Goal: Information Seeking & Learning: Learn about a topic

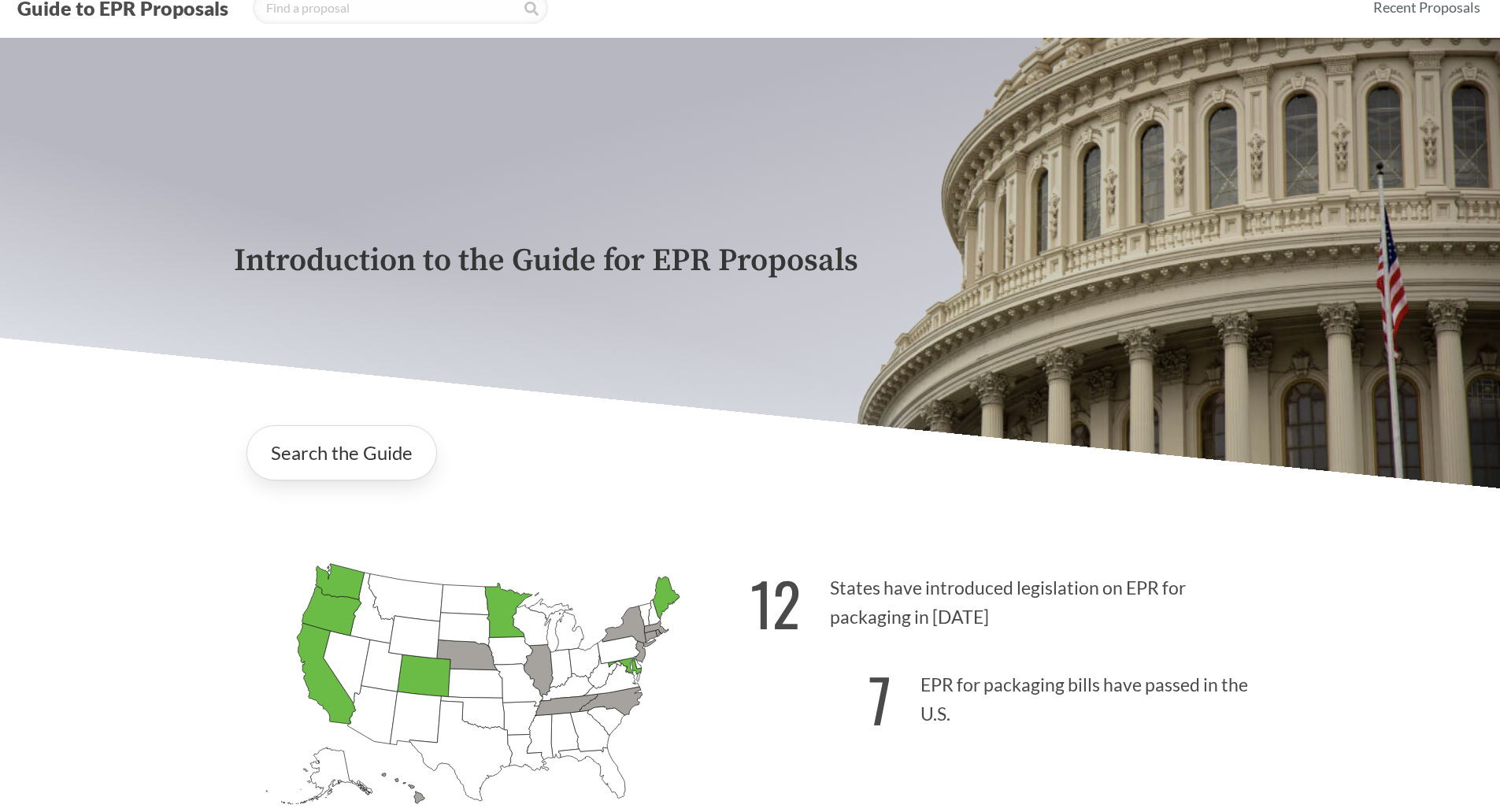
scroll to position [79, 0]
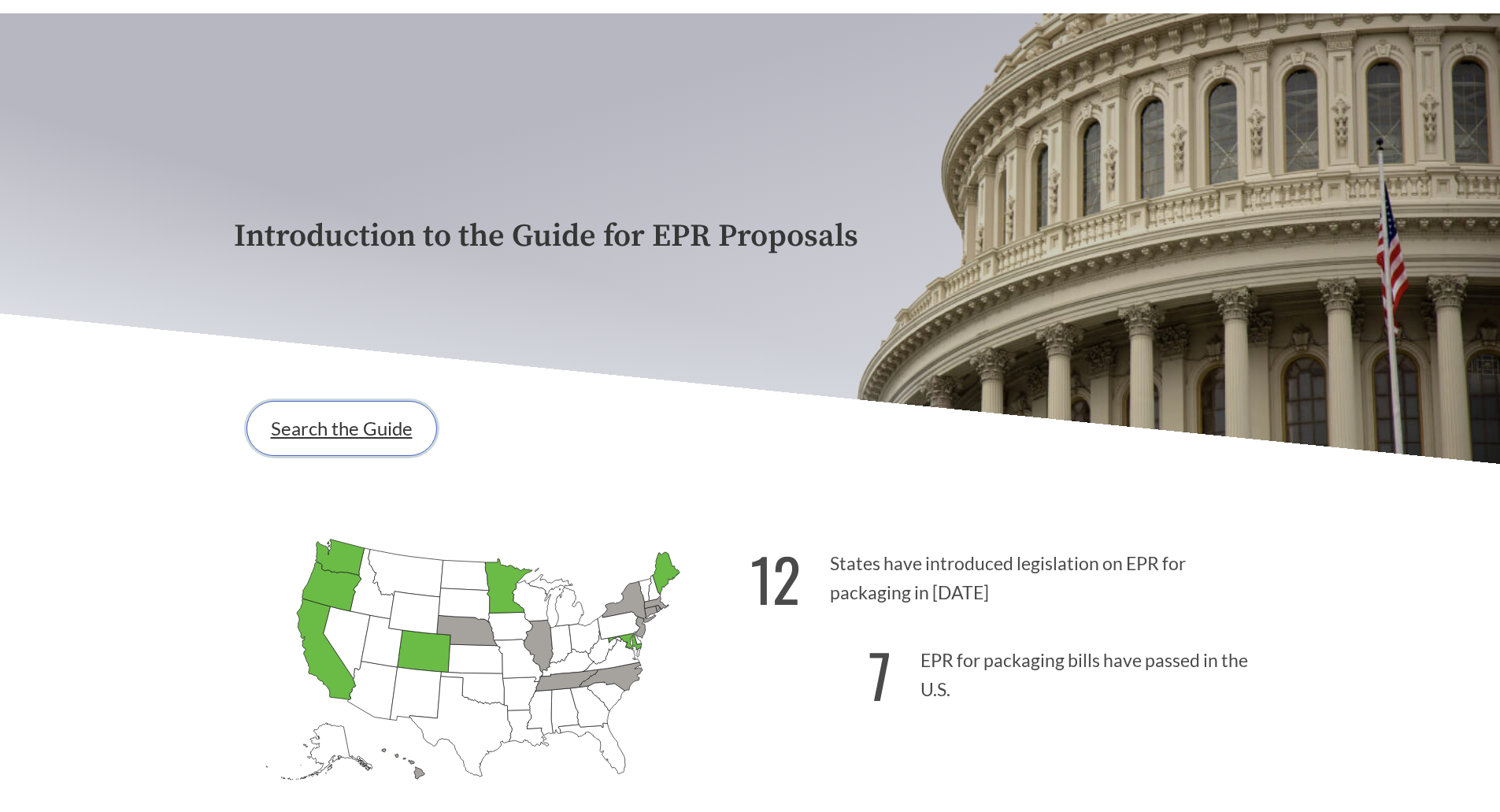
click at [316, 437] on link "Search the Guide" at bounding box center [341, 428] width 190 height 55
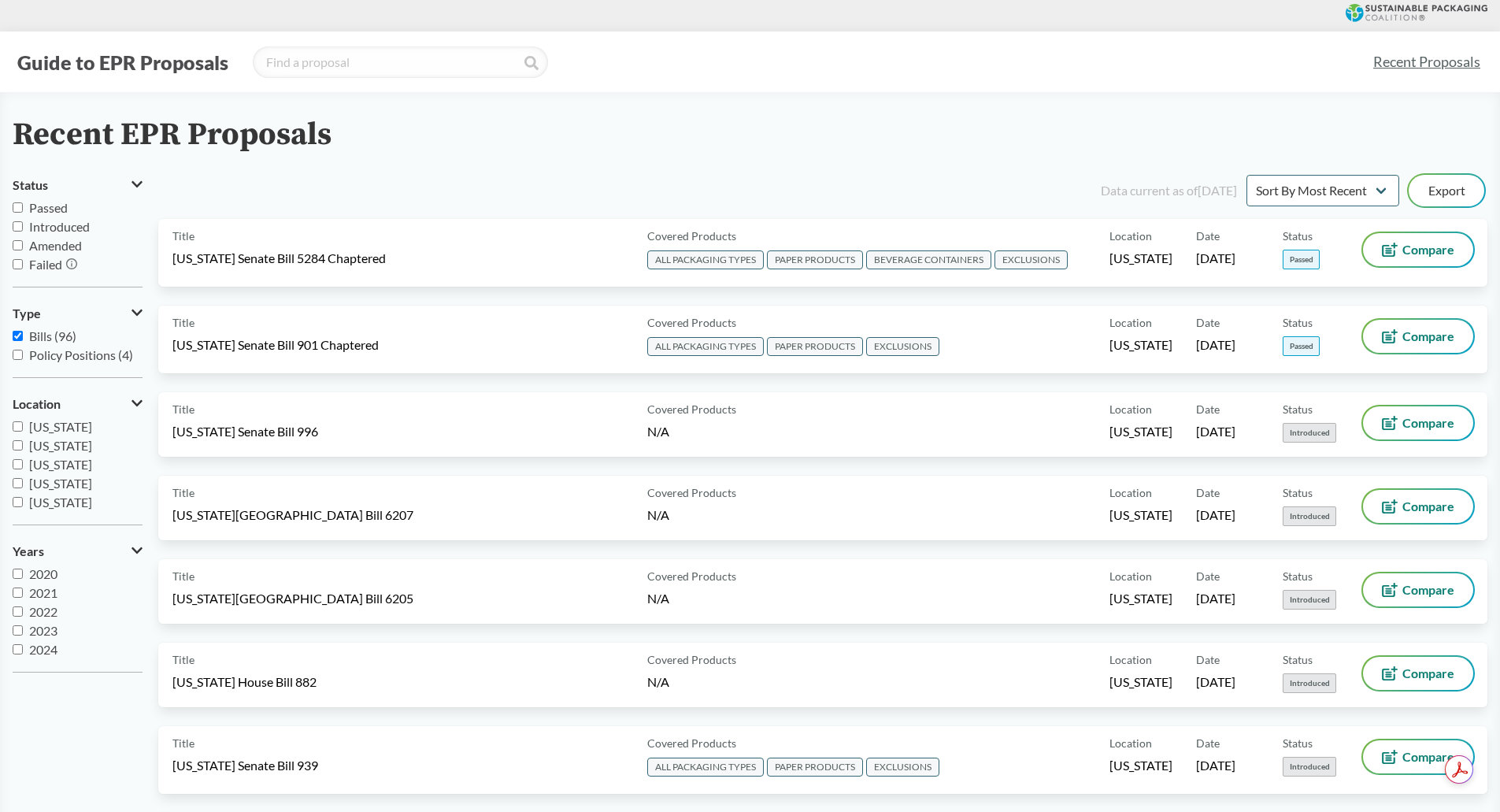
click at [18, 225] on input "Introduced" at bounding box center [18, 226] width 10 height 10
checkbox input "true"
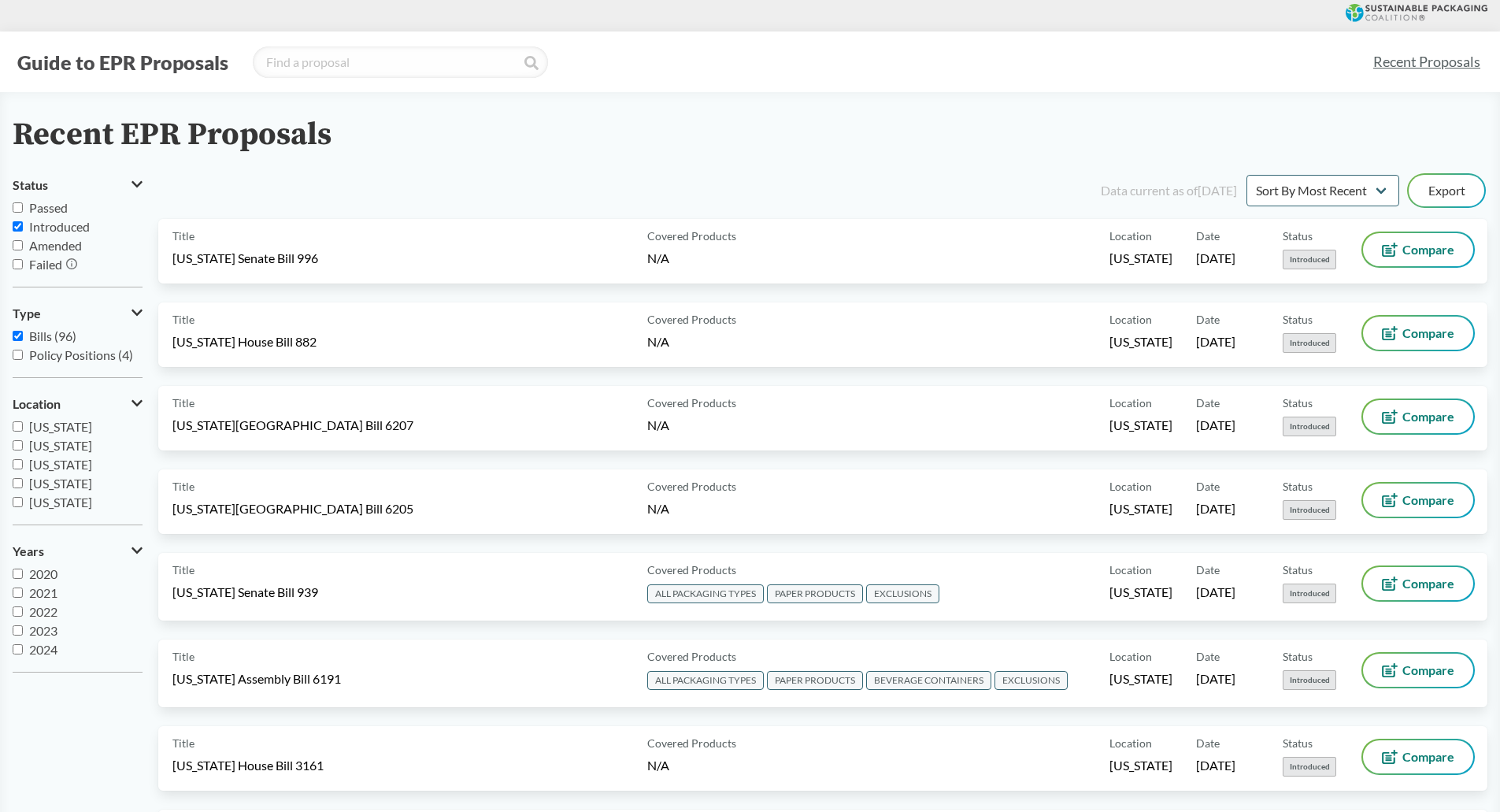
click at [18, 207] on input "Passed" at bounding box center [18, 207] width 10 height 10
checkbox input "true"
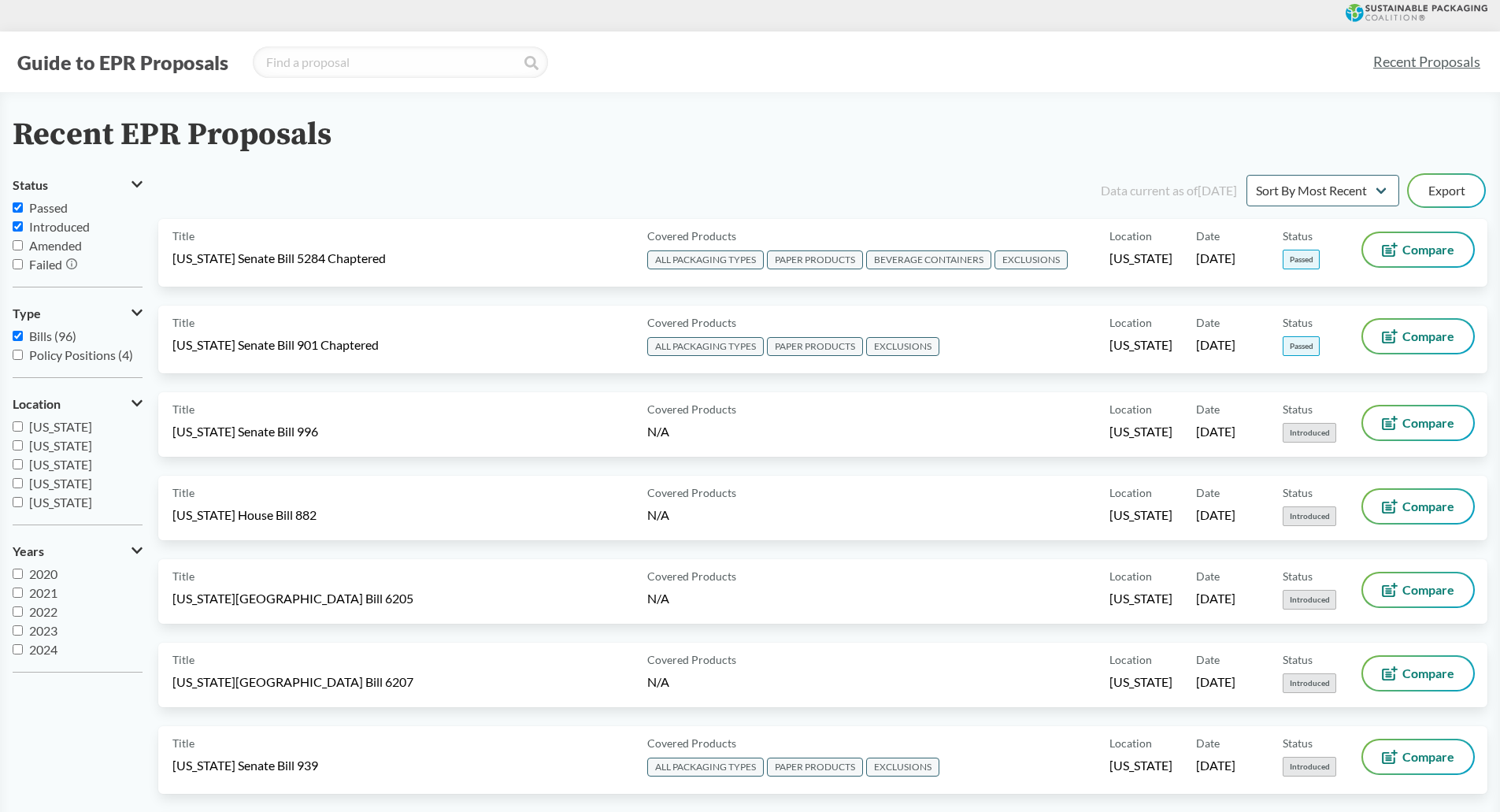
click at [16, 227] on input "Introduced" at bounding box center [18, 226] width 10 height 10
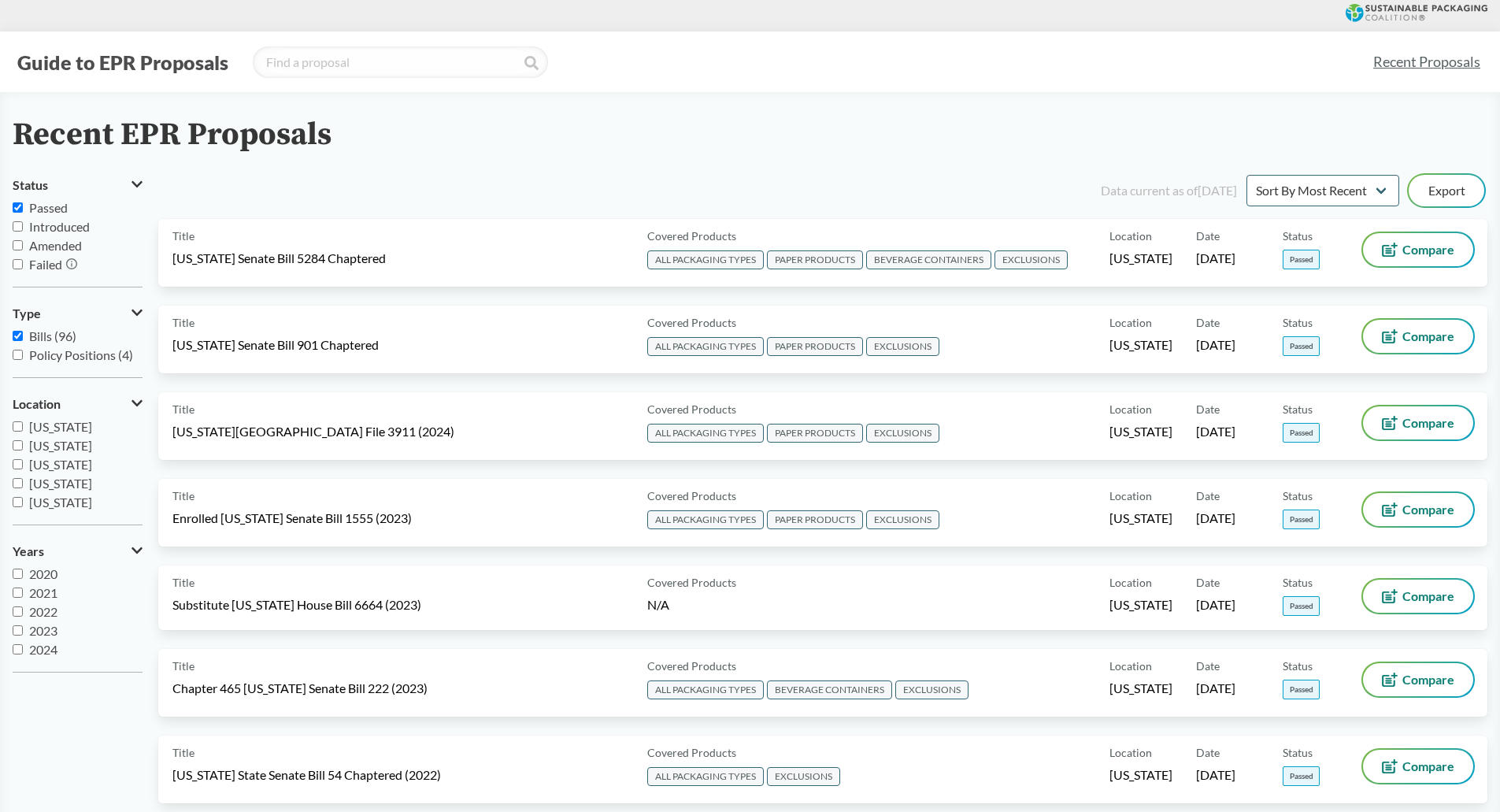
click at [18, 226] on input "Introduced" at bounding box center [18, 226] width 10 height 10
checkbox input "true"
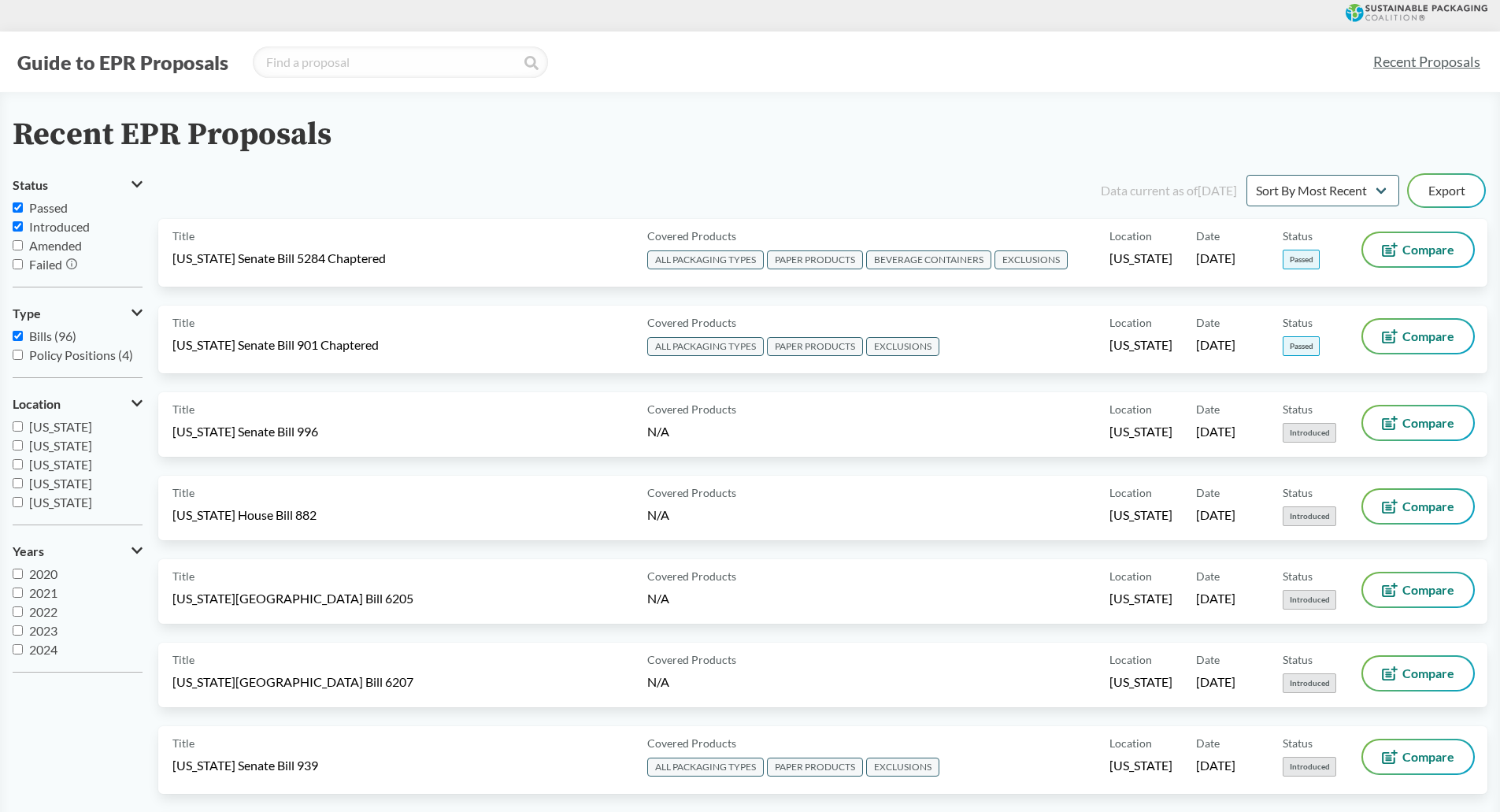
click at [20, 206] on input "Passed" at bounding box center [18, 207] width 10 height 10
checkbox input "false"
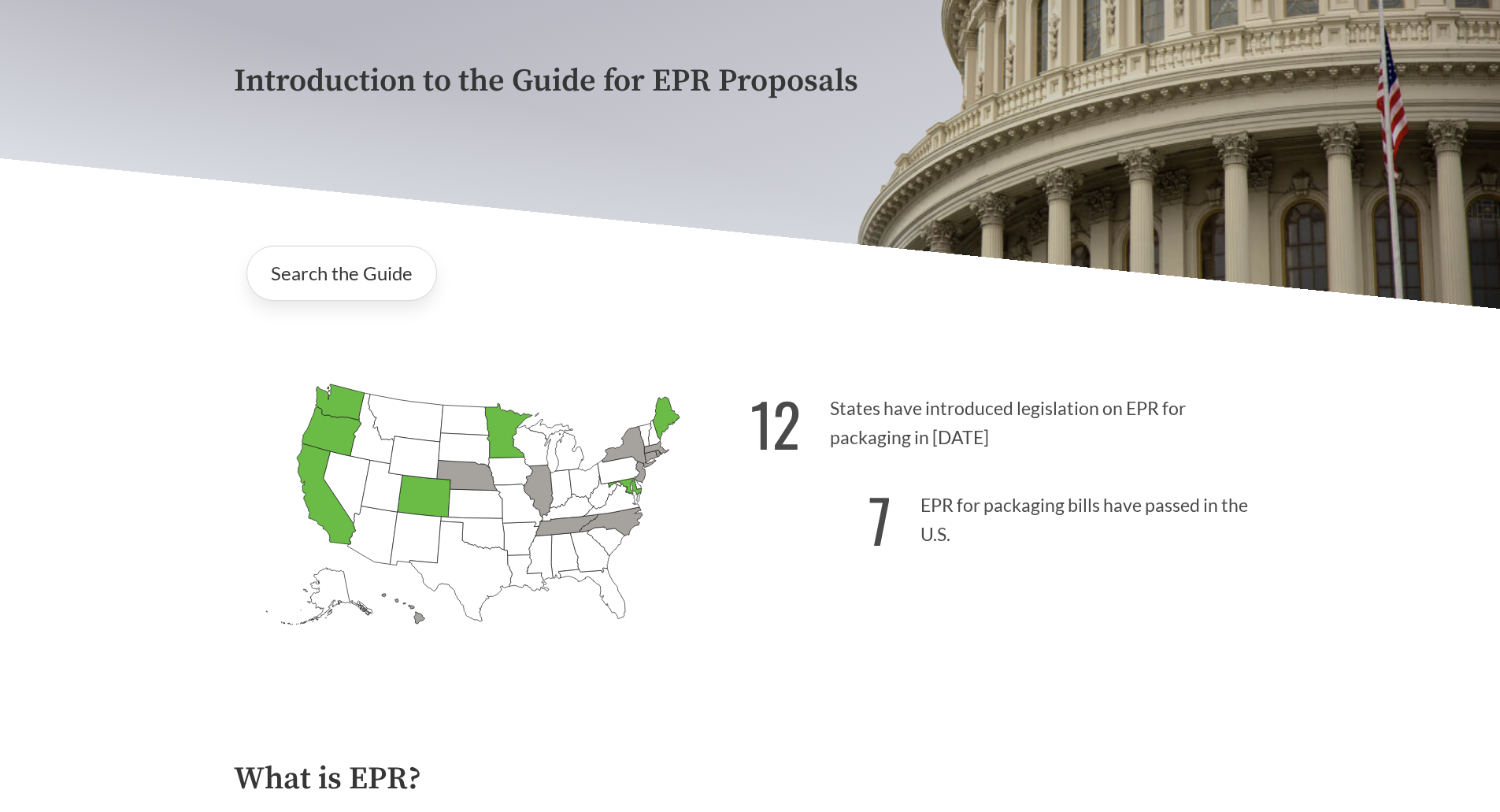
scroll to position [235, 0]
